Goal: Task Accomplishment & Management: Manage account settings

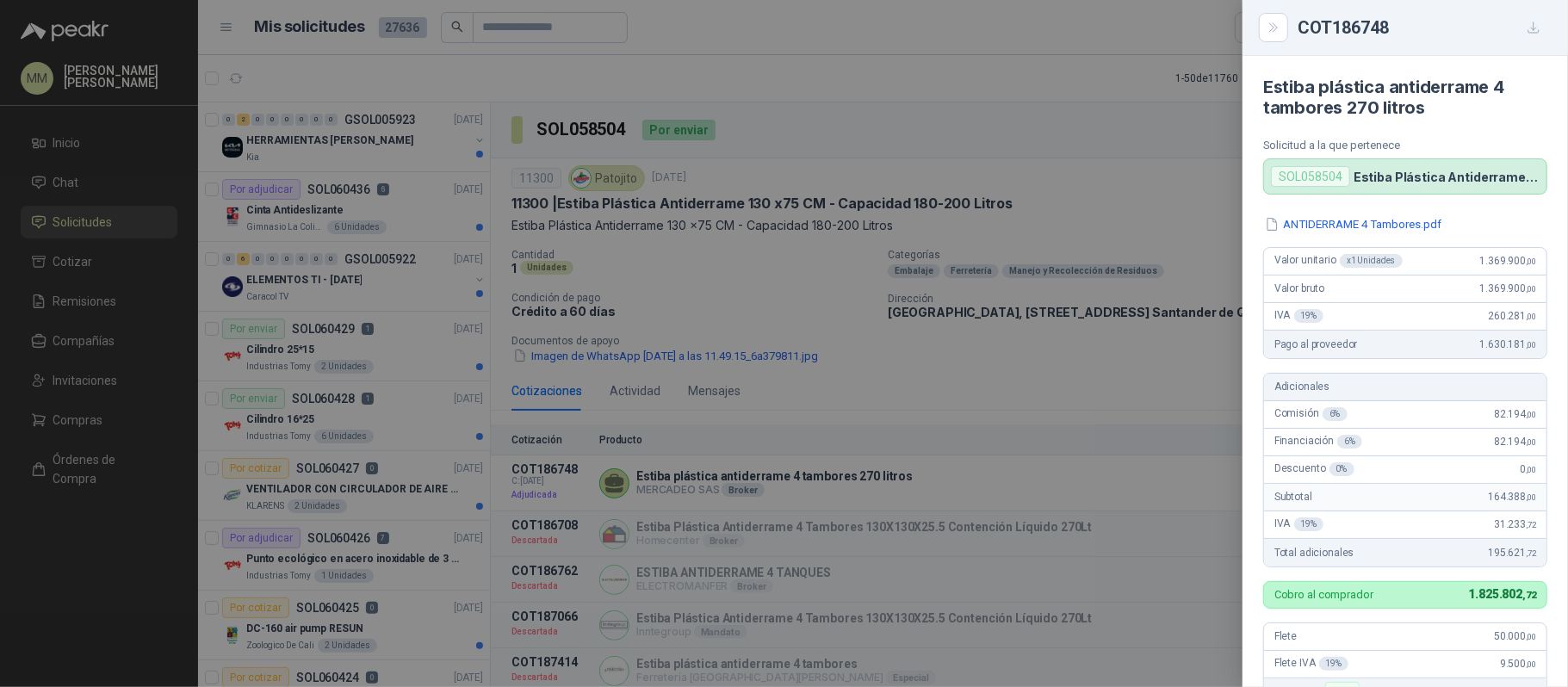
scroll to position [455, 0]
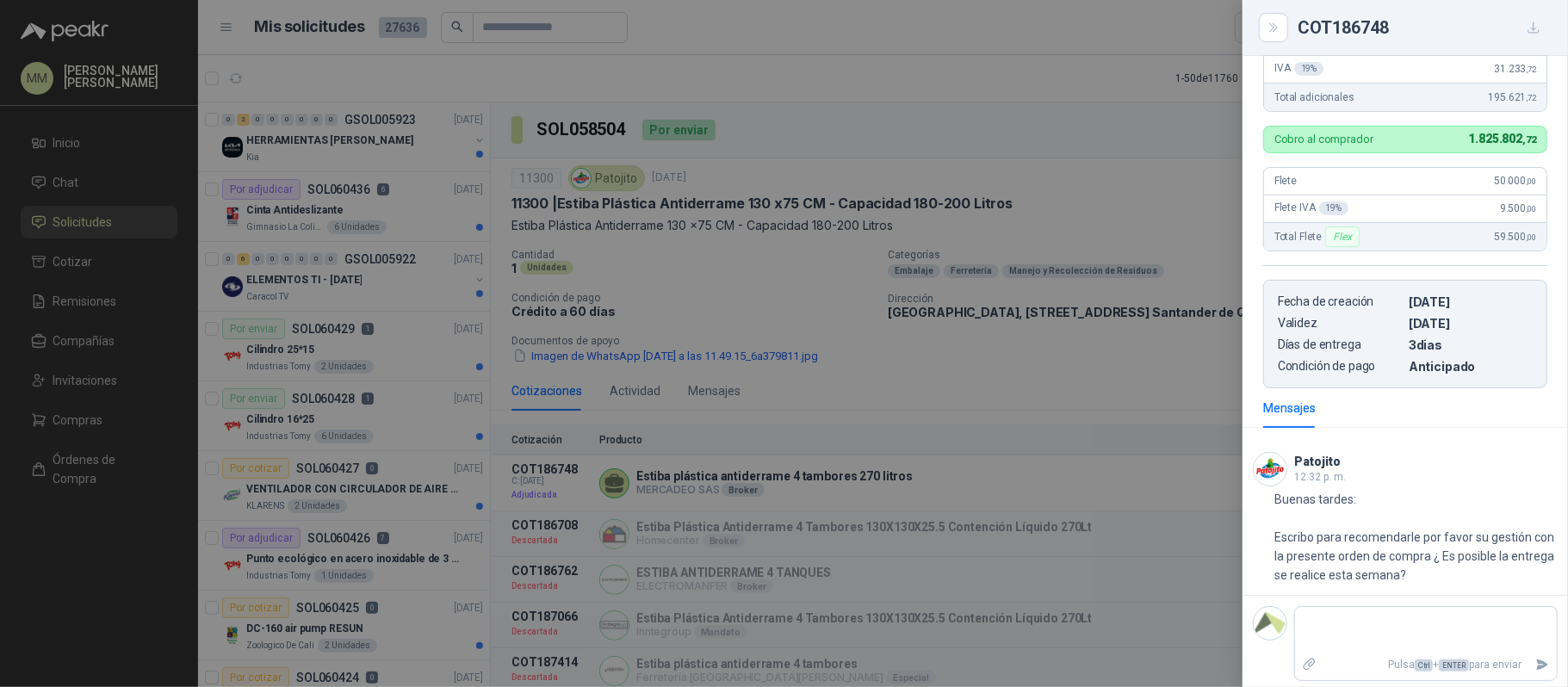
click at [1104, 168] on div at bounding box center [784, 344] width 1568 height 687
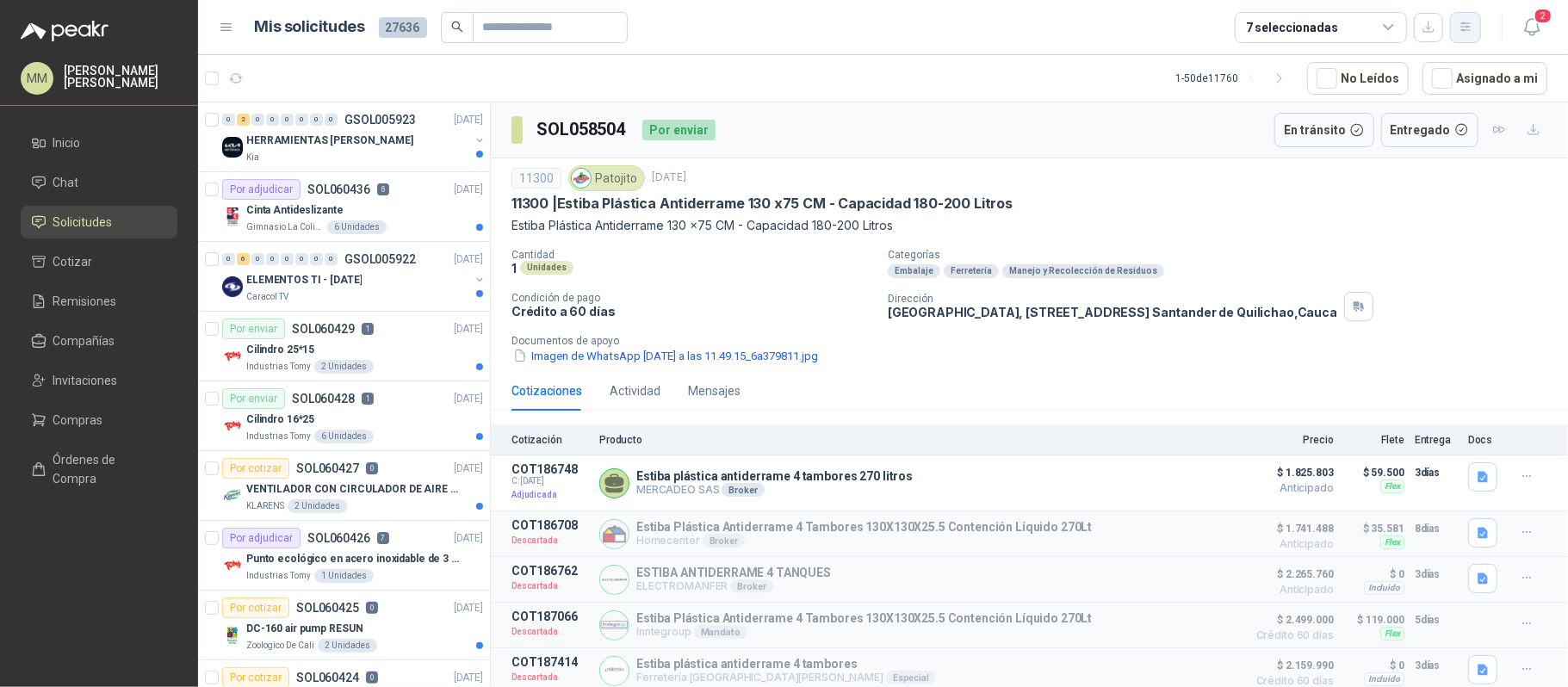
click at [1471, 38] on button "button" at bounding box center [1466, 28] width 31 height 31
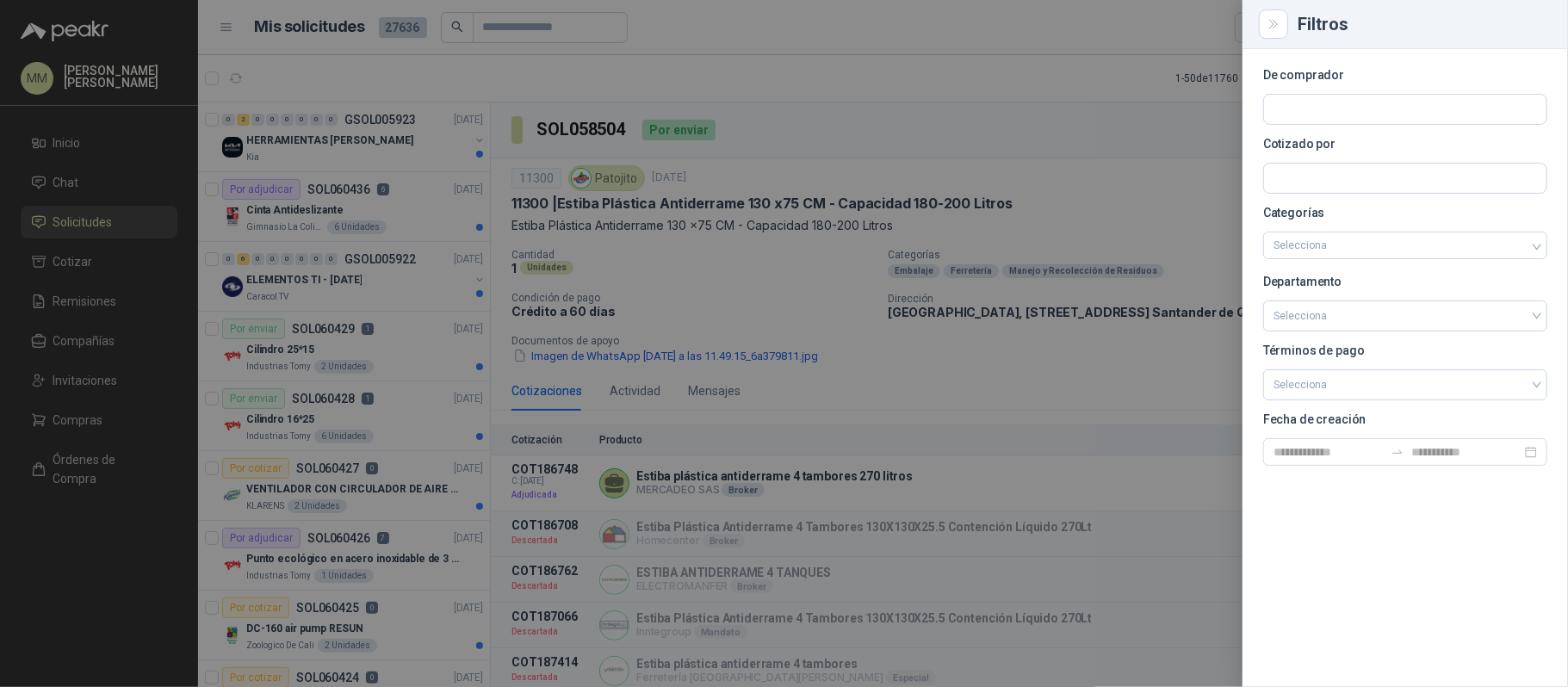
click at [1364, 156] on section "De comprador Cotizado por Categorías Selecciona Departamento Selecciona Término…" at bounding box center [1405, 268] width 284 height 396
click at [1364, 172] on input "text" at bounding box center [1405, 178] width 282 height 30
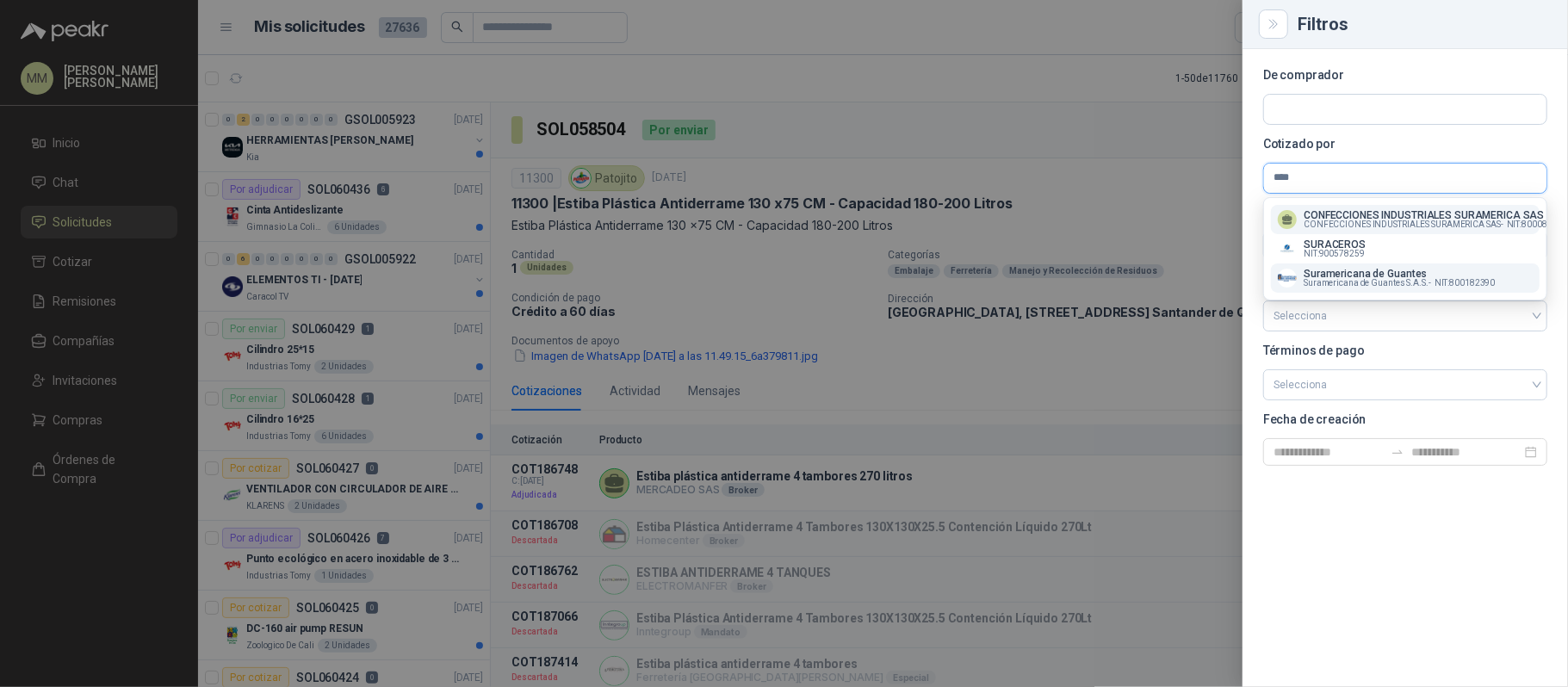
type input "****"
click at [1396, 271] on p "Suramericana de Guantes" at bounding box center [1400, 274] width 191 height 11
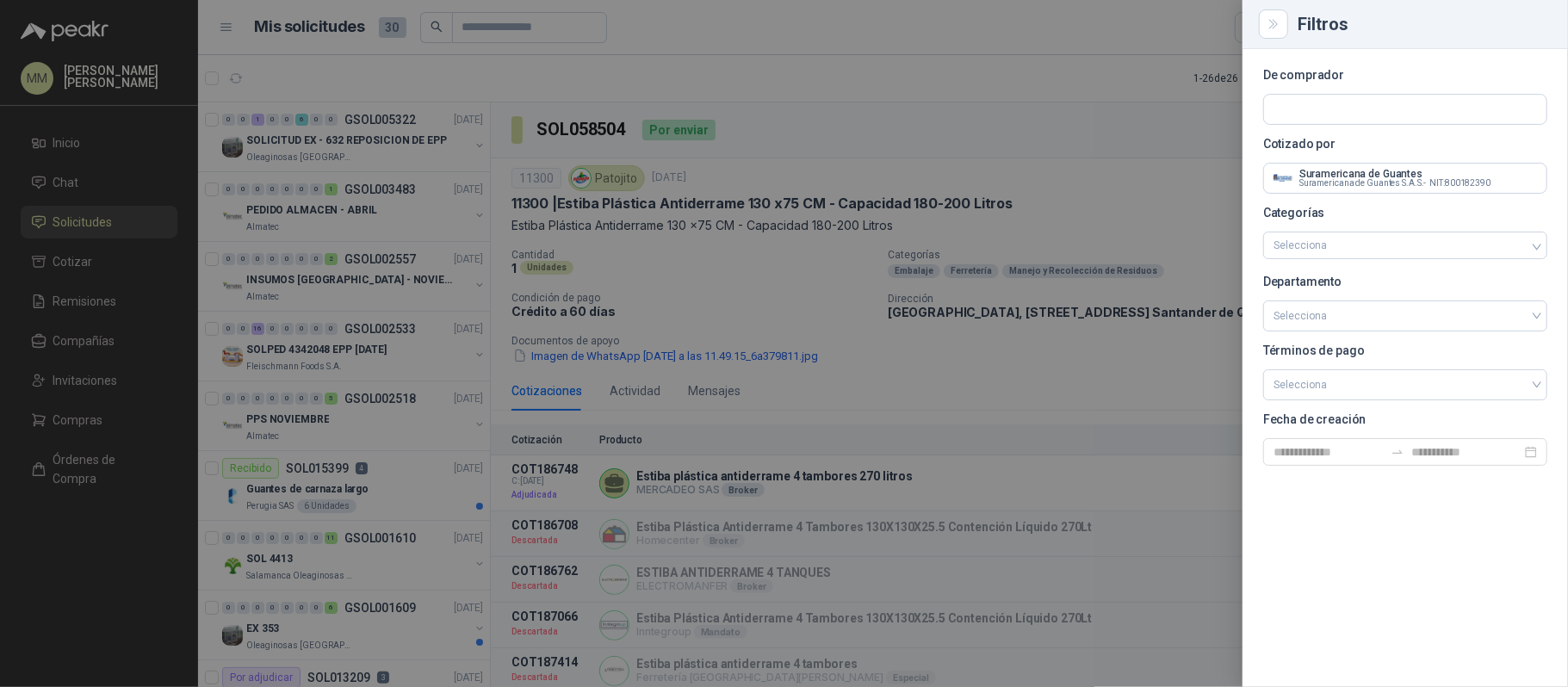
click at [1097, 91] on div at bounding box center [784, 344] width 1568 height 687
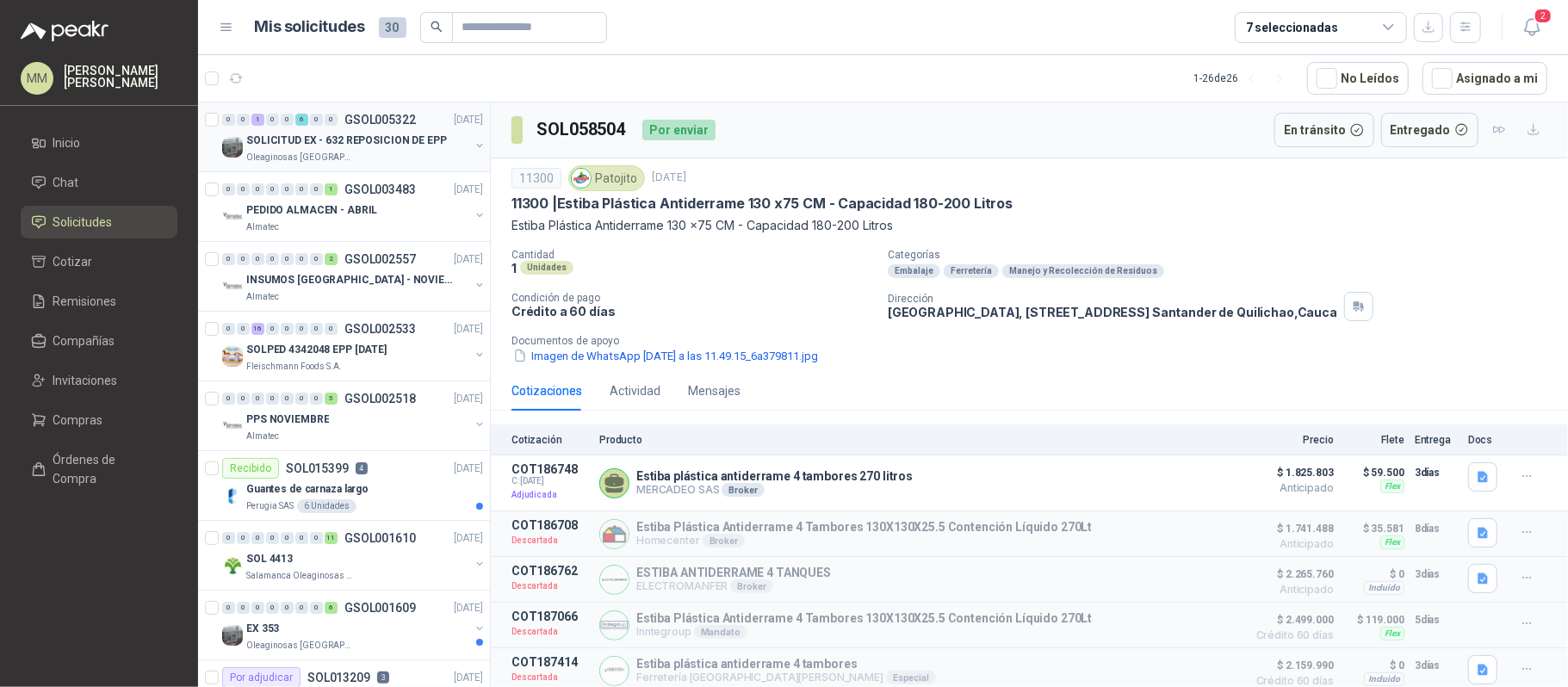
click at [473, 142] on button "button" at bounding box center [480, 145] width 13 height 13
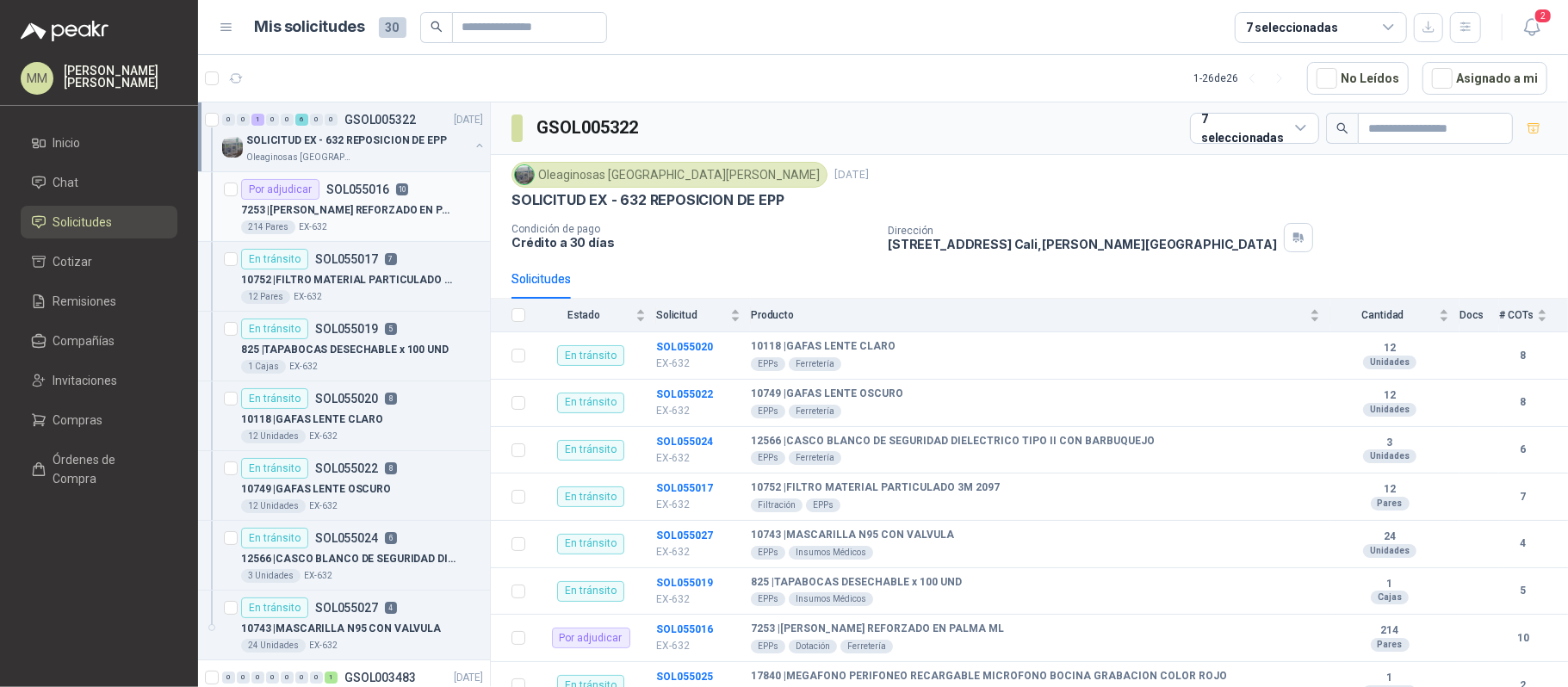
click at [441, 203] on p "7253 | GUANTE VAQUETA REFORZADO EN PALMA ML" at bounding box center [348, 210] width 214 height 16
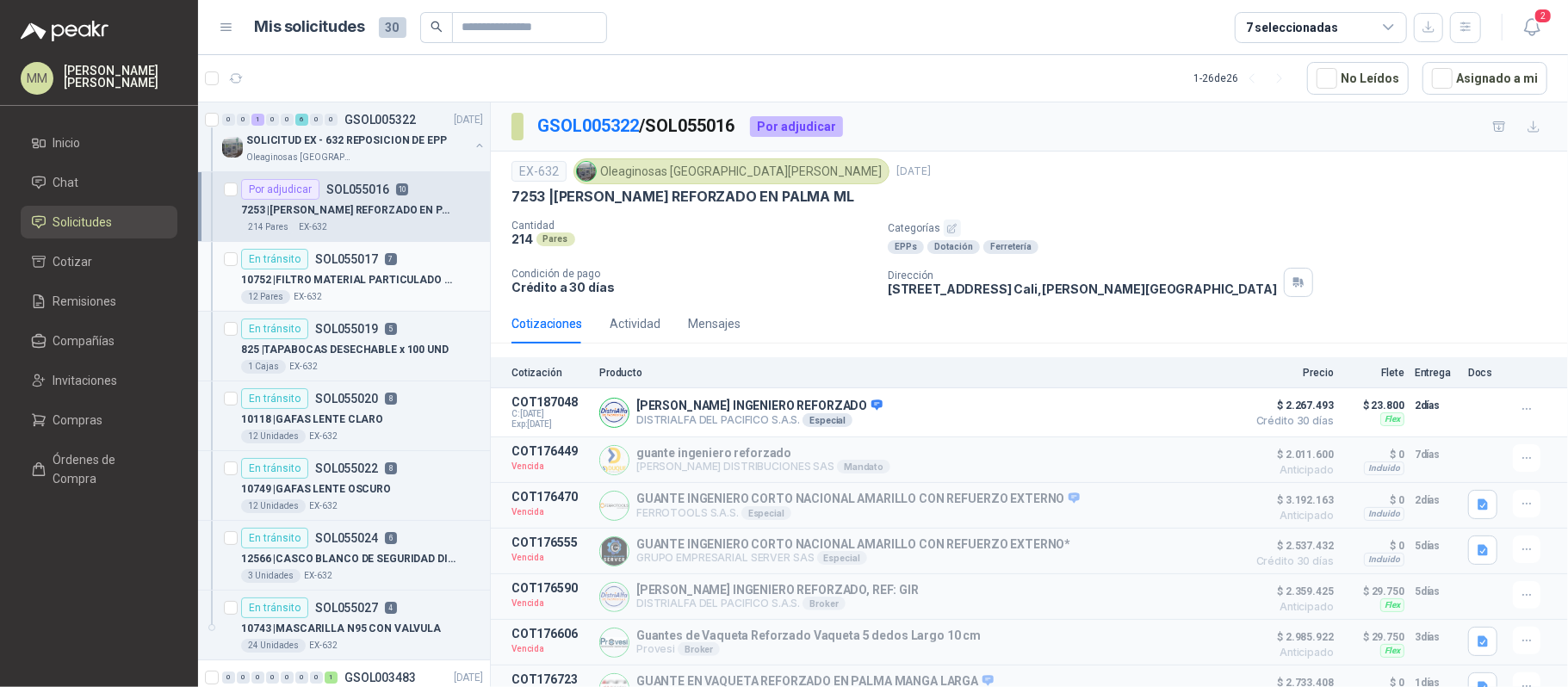
click at [404, 283] on p "10752 | FILTRO MATERIAL PARTICULADO 3M 2097" at bounding box center [348, 279] width 214 height 16
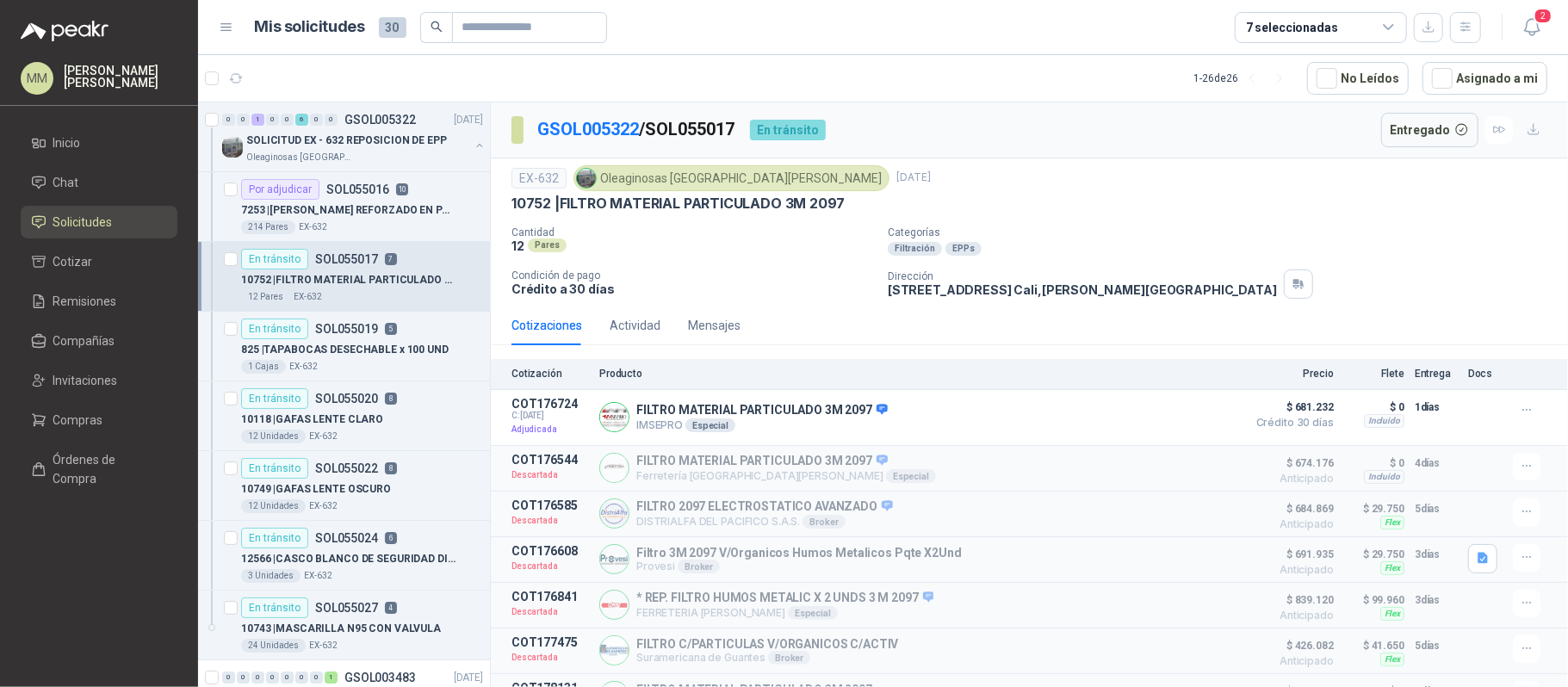
scroll to position [115, 0]
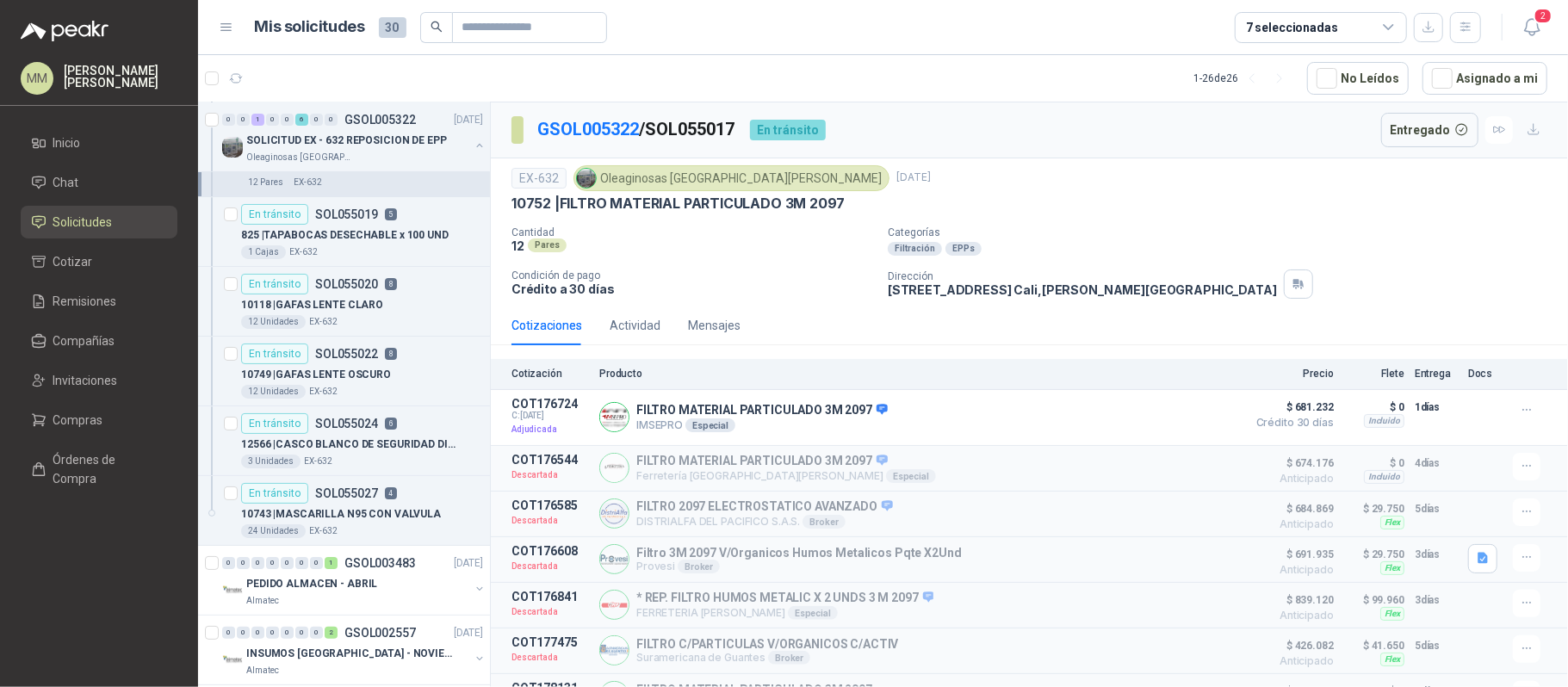
click at [421, 255] on div "1 Cajas EX-632" at bounding box center [362, 252] width 242 height 13
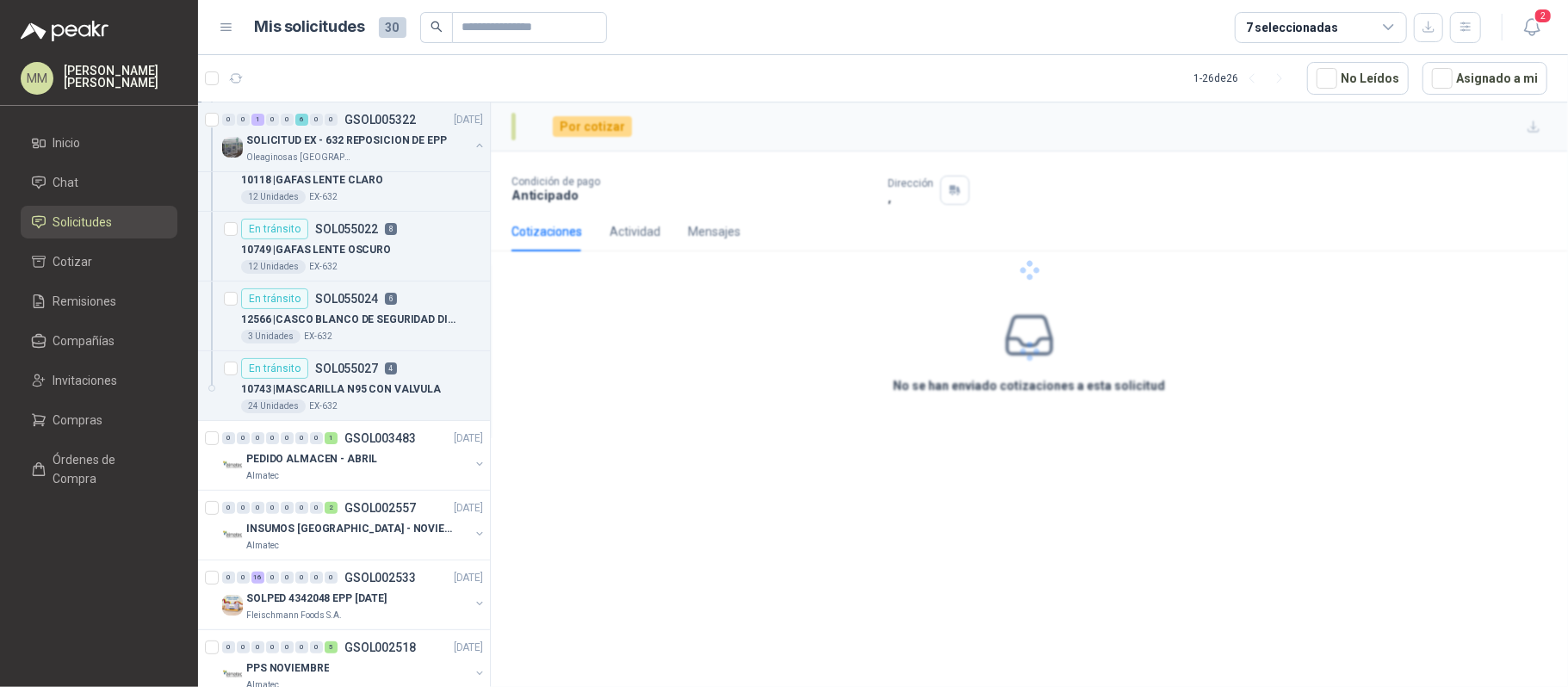
scroll to position [344, 0]
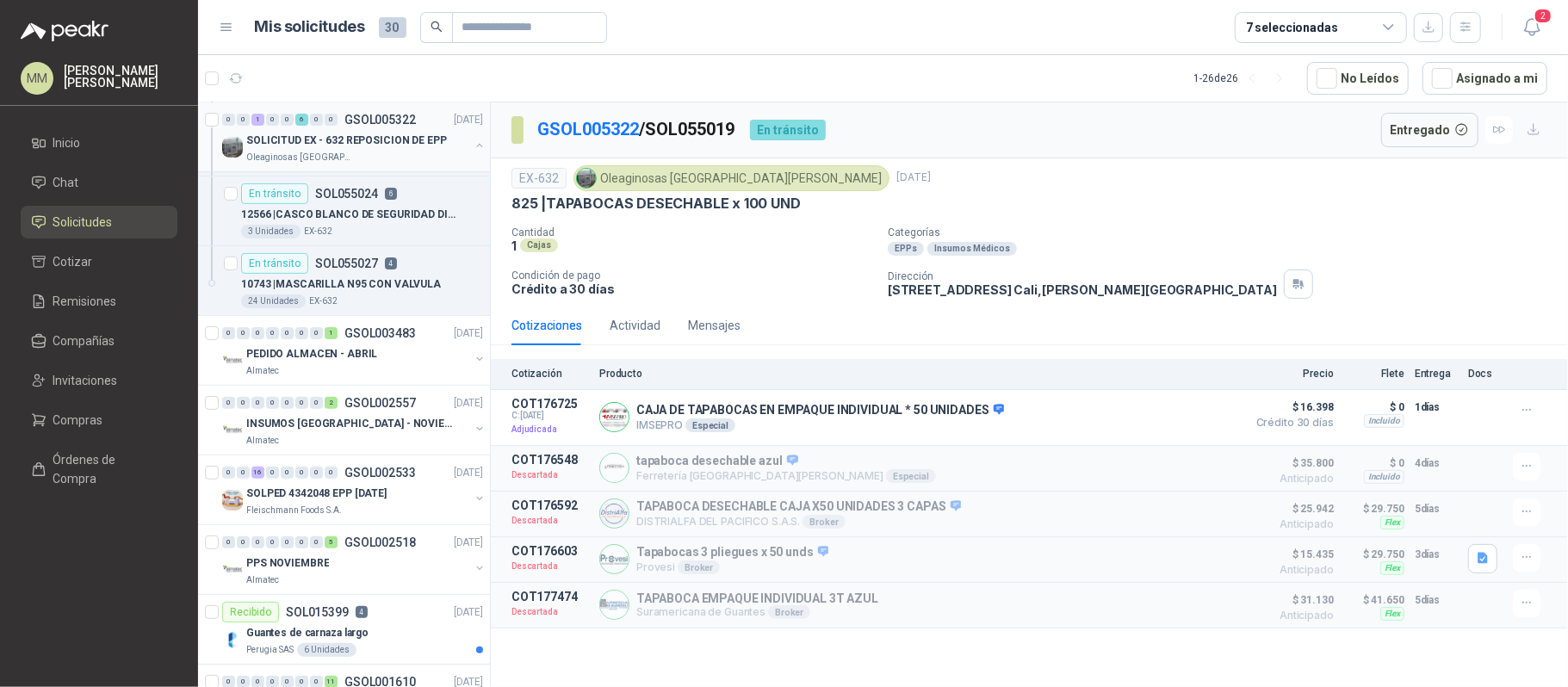
click at [473, 146] on button "button" at bounding box center [480, 145] width 13 height 13
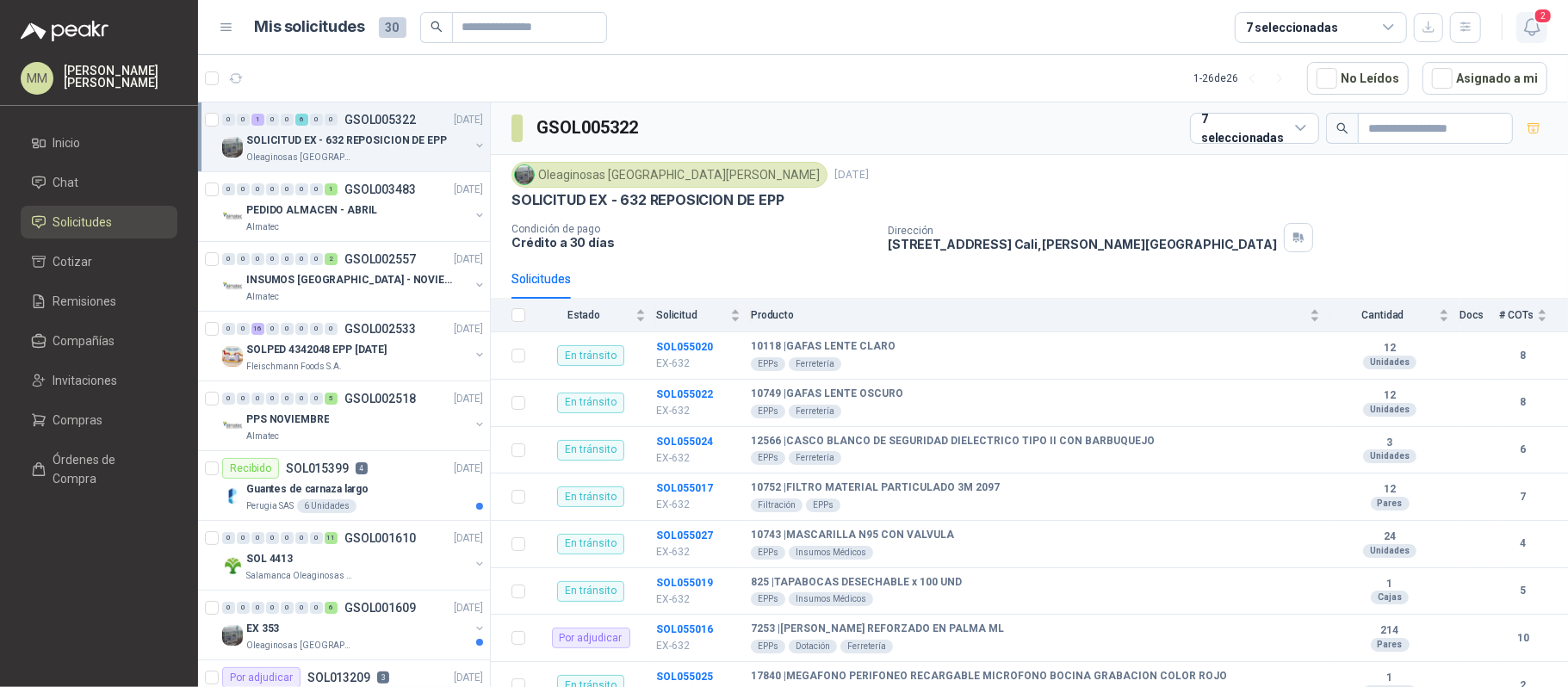
click at [1534, 18] on span "2" at bounding box center [1543, 15] width 19 height 16
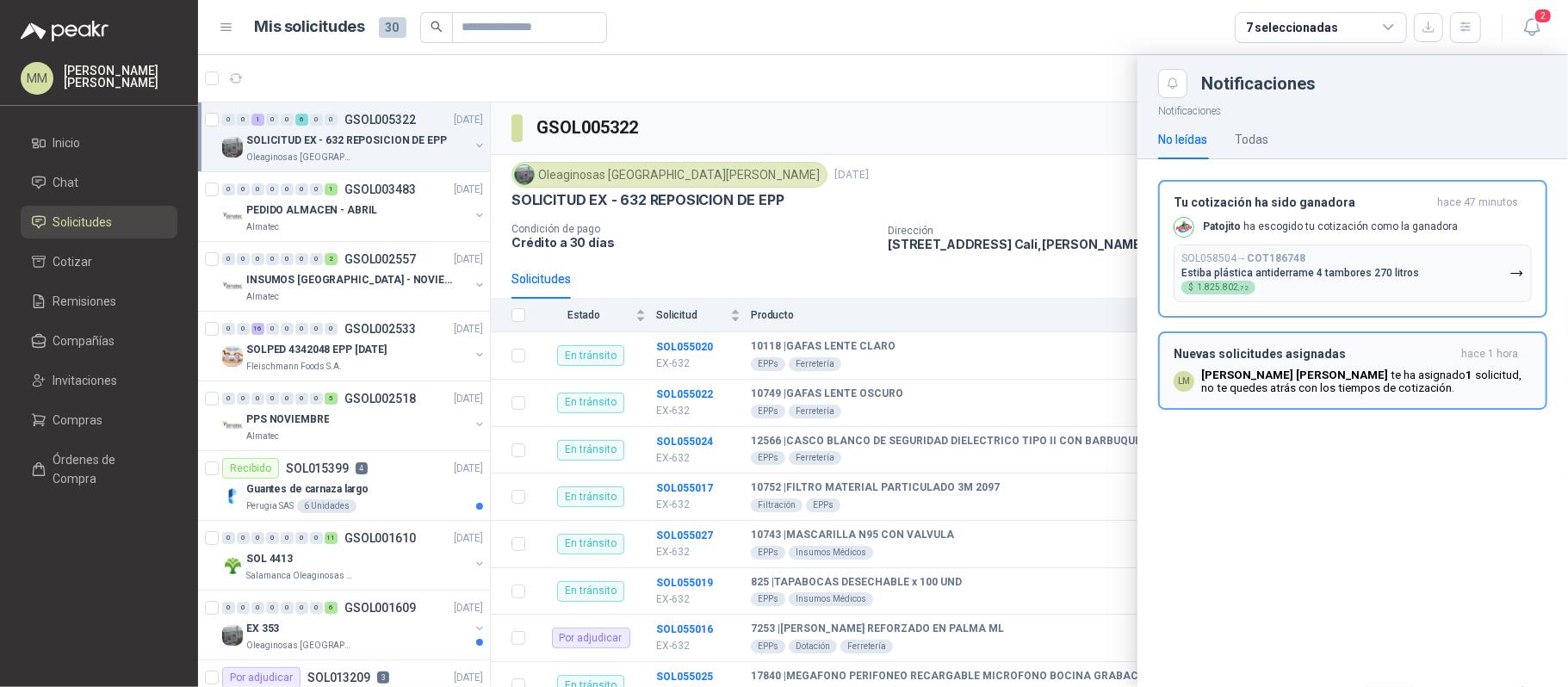
click at [1334, 366] on div "Nuevas solicitudes asignadas hace 1 hora LM [PERSON_NAME] te ha asignado 1 soli…" at bounding box center [1353, 370] width 358 height 47
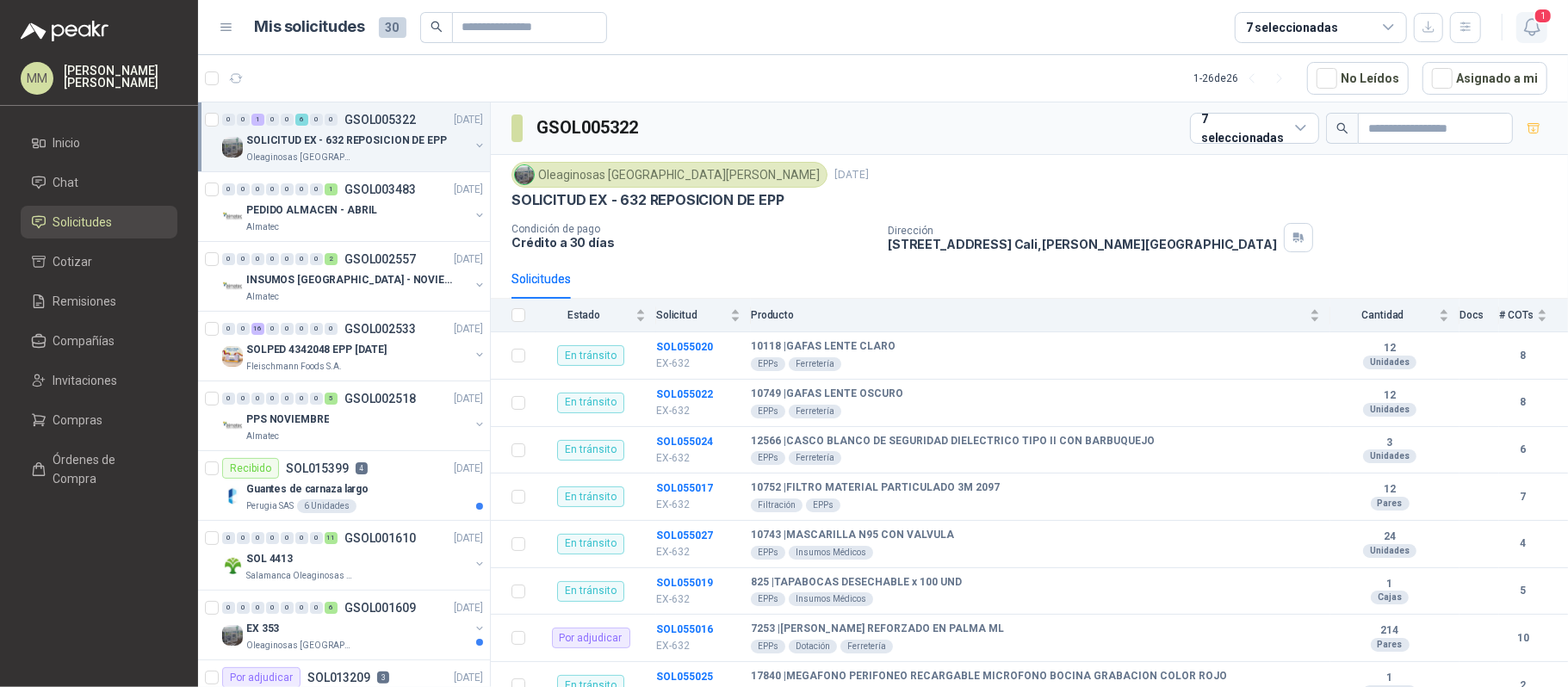
click at [1531, 22] on icon "button" at bounding box center [1533, 27] width 21 height 21
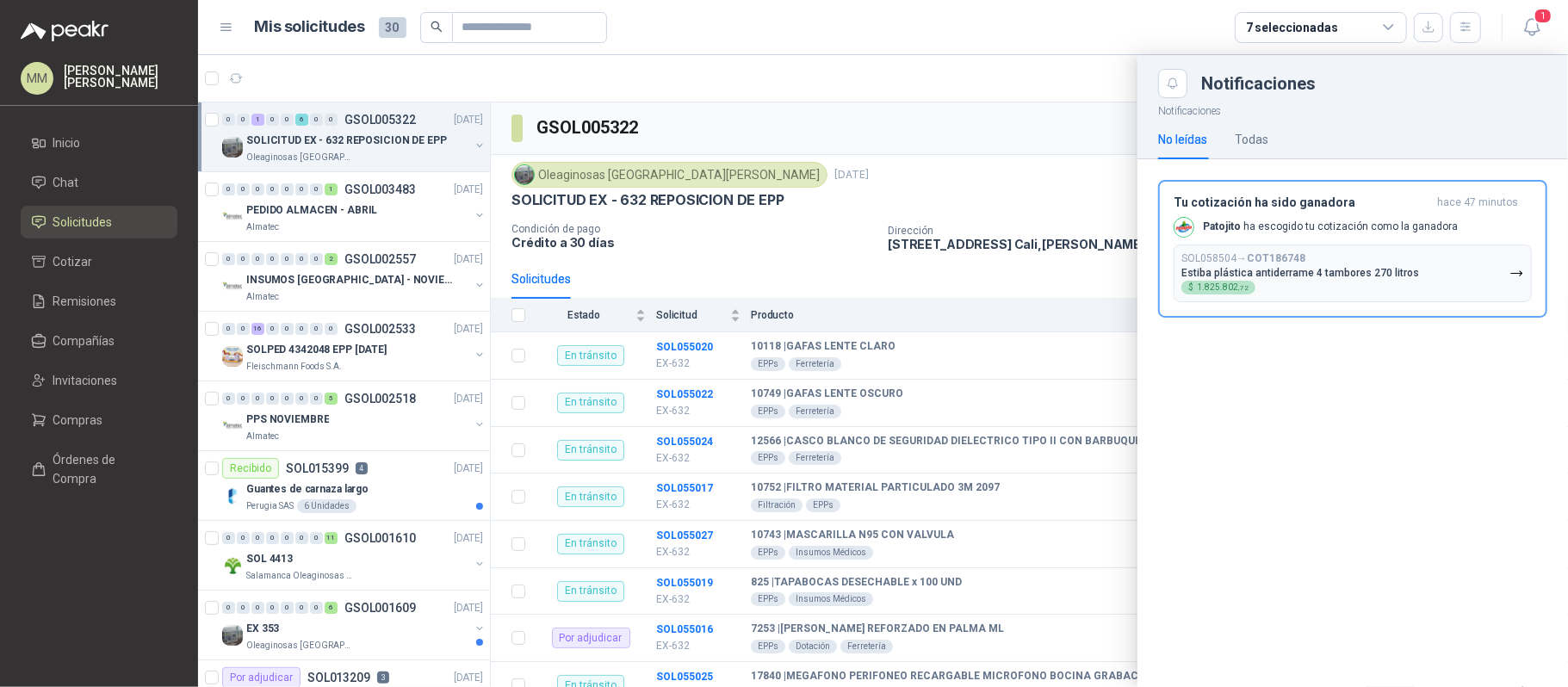
click at [848, 162] on div at bounding box center [883, 371] width 1370 height 632
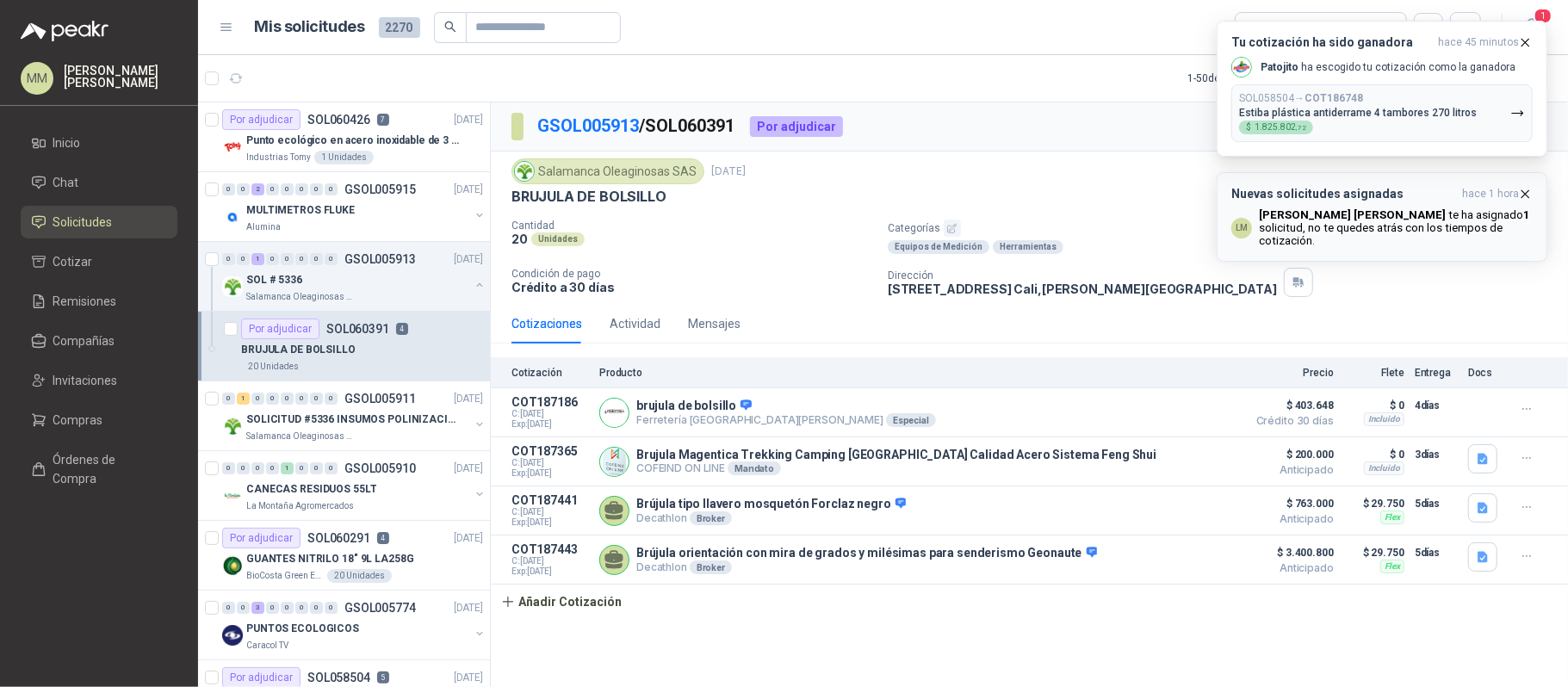
click at [1340, 205] on div "Nuevas solicitudes asignadas hace 1 hora LM [PERSON_NAME] te ha asignado 1 soli…" at bounding box center [1382, 216] width 302 height 60
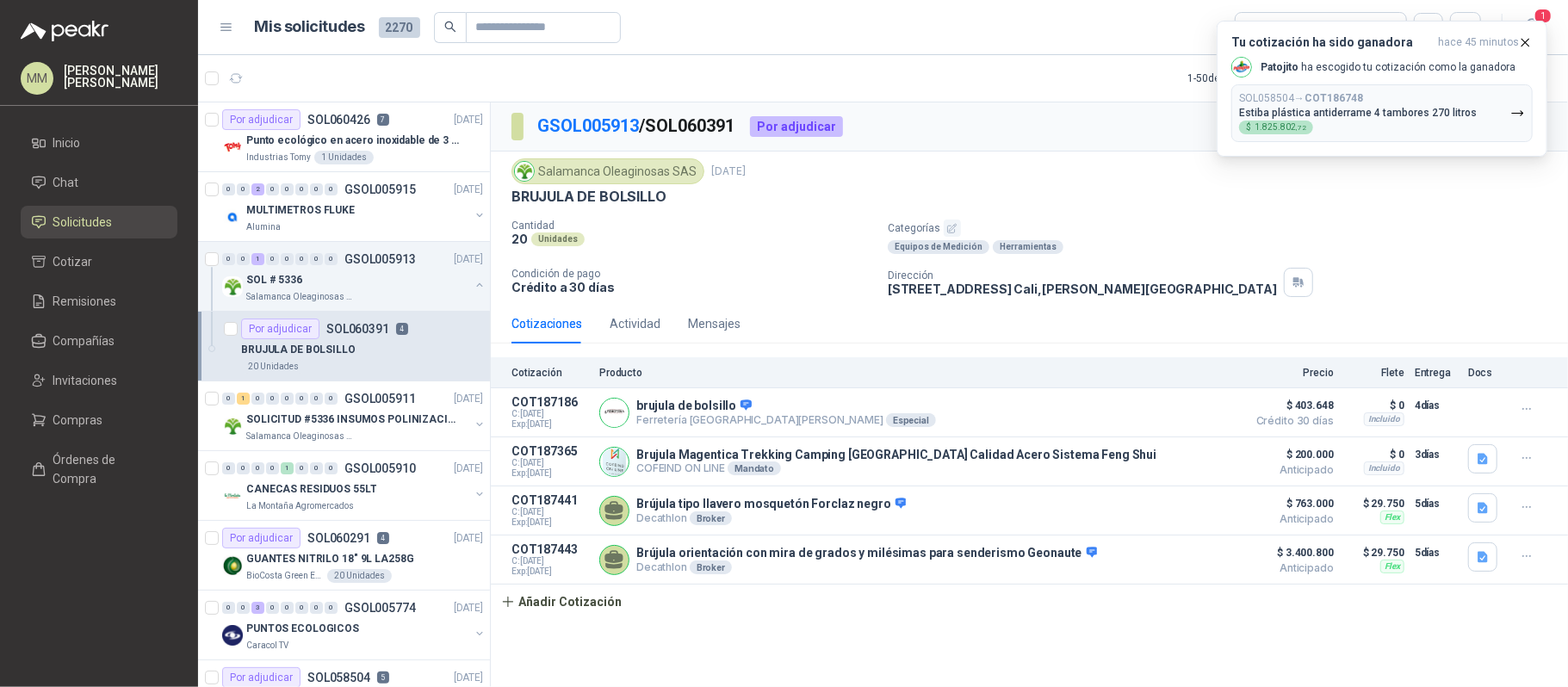
drag, startPoint x: 235, startPoint y: 82, endPoint x: 325, endPoint y: 82, distance: 90.0
click at [235, 82] on icon "button" at bounding box center [235, 78] width 14 height 14
click at [473, 287] on button "button" at bounding box center [480, 285] width 13 height 13
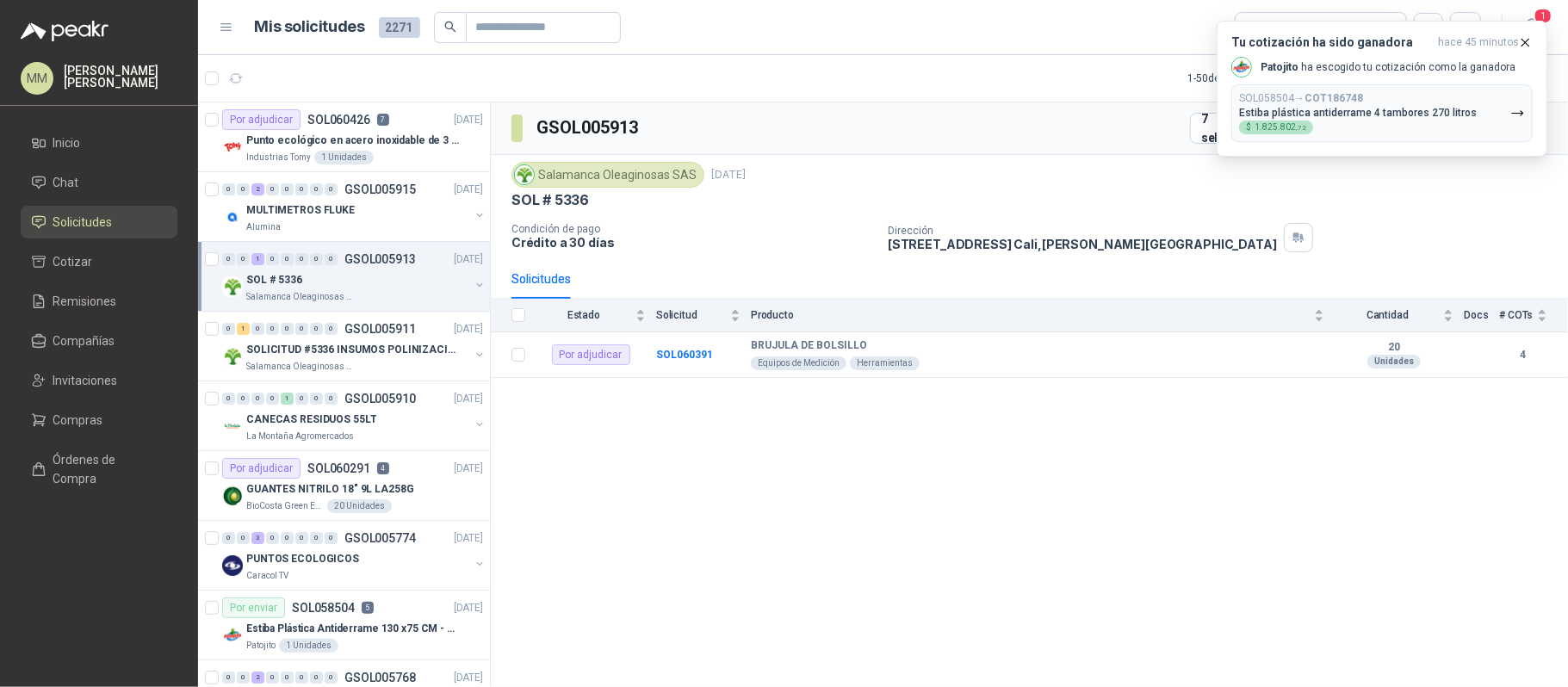
click at [1165, 482] on div "GSOL005913 7 seleccionadas Salamanca Oleaginosas SAS [DATE] SOL # 5336 Condició…" at bounding box center [1030, 397] width 1078 height 590
